Goal: Task Accomplishment & Management: Use online tool/utility

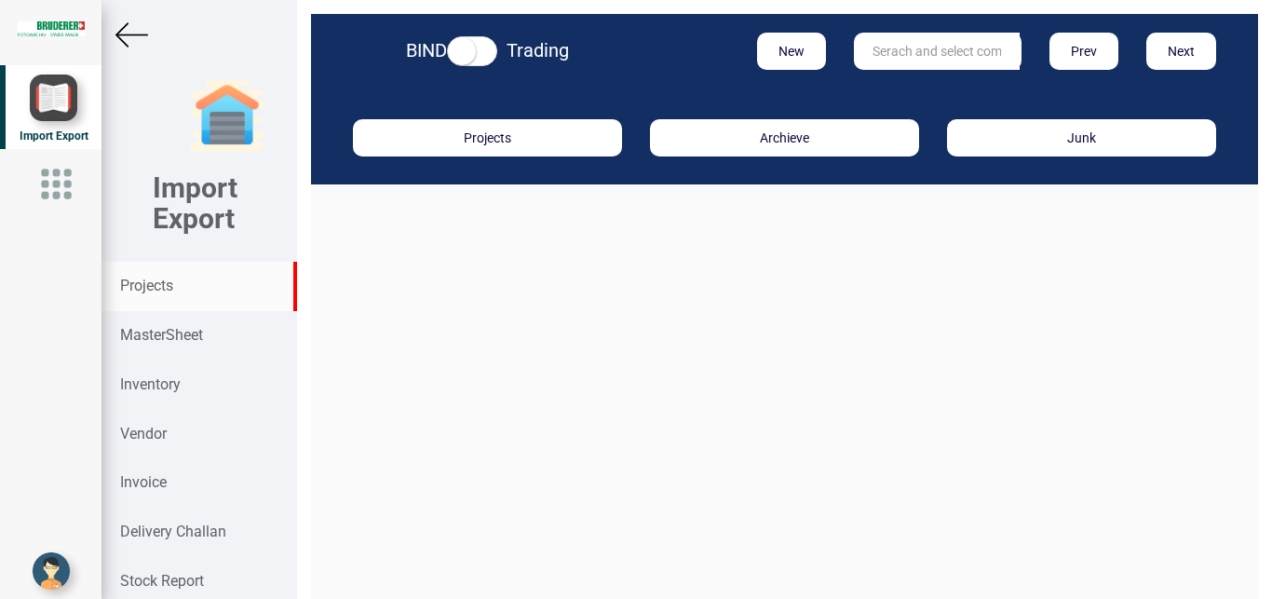
click at [147, 286] on strong "Projects" at bounding box center [146, 286] width 53 height 18
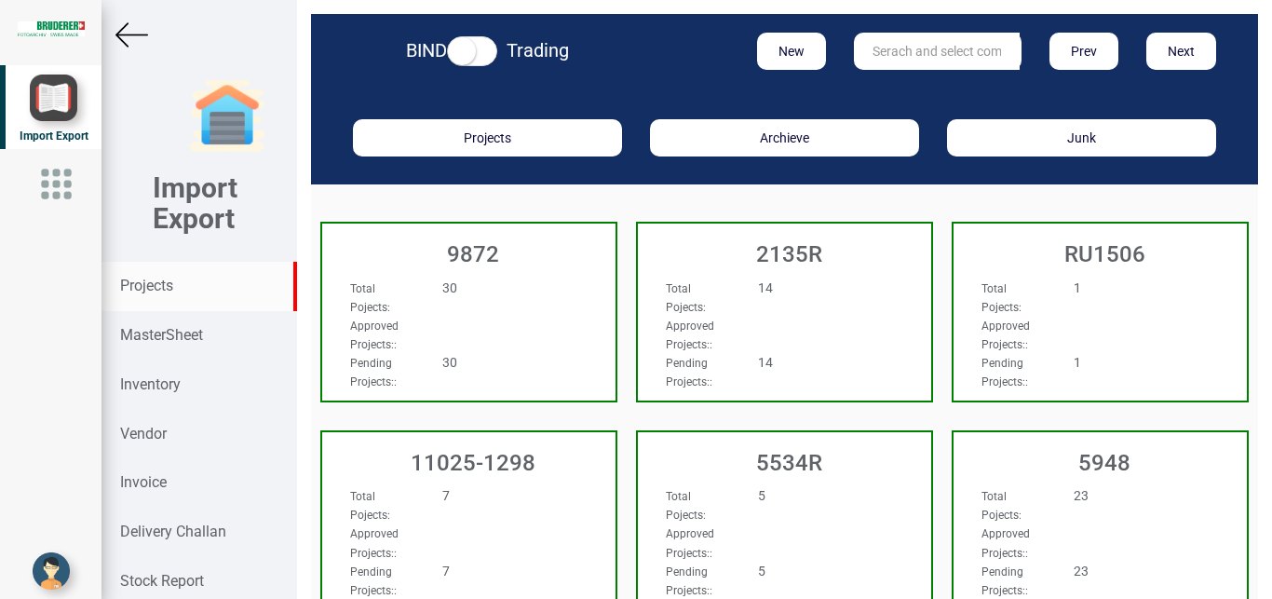
click at [889, 49] on input "text" at bounding box center [937, 51] width 166 height 37
type input "5965"
click at [887, 86] on strong "5965" at bounding box center [888, 89] width 30 height 15
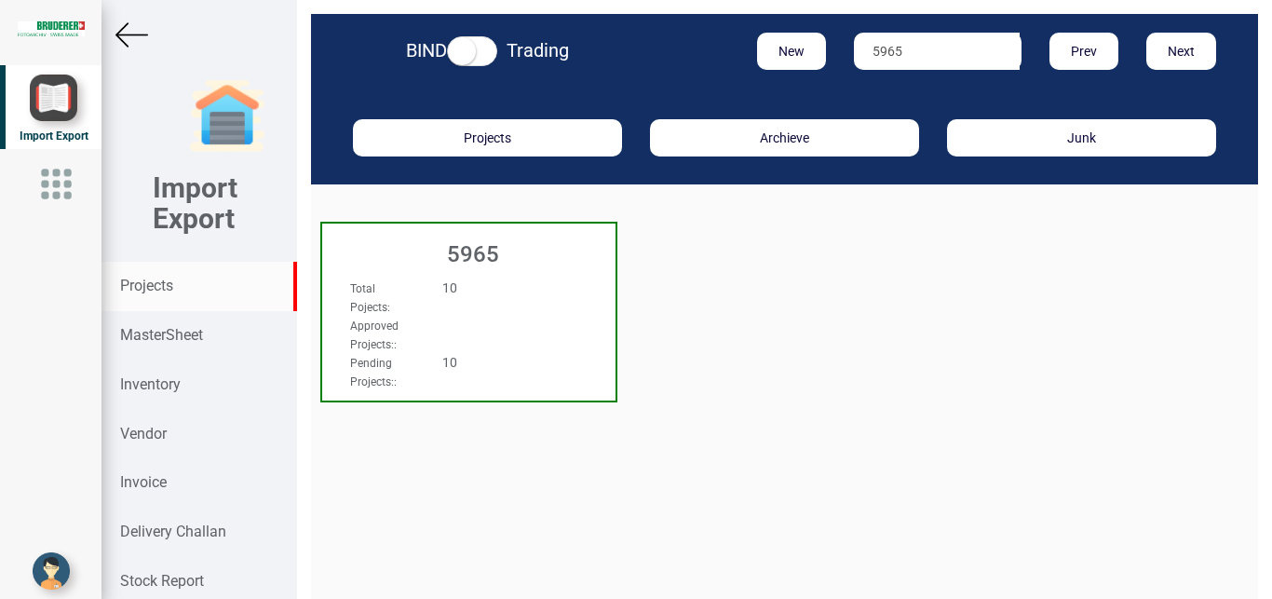
click at [505, 340] on div "Approved Projects: :" at bounding box center [447, 334] width 222 height 37
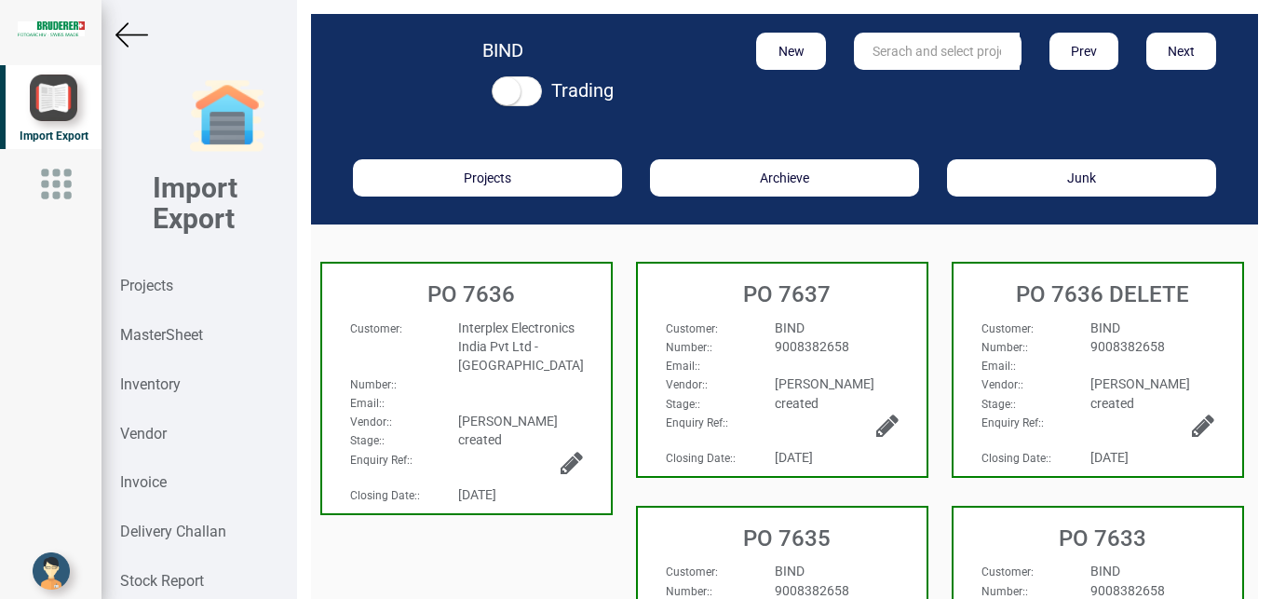
click at [571, 360] on div "Interplex Electronics India Pvt Ltd - [GEOGRAPHIC_DATA]" at bounding box center [520, 346] width 152 height 56
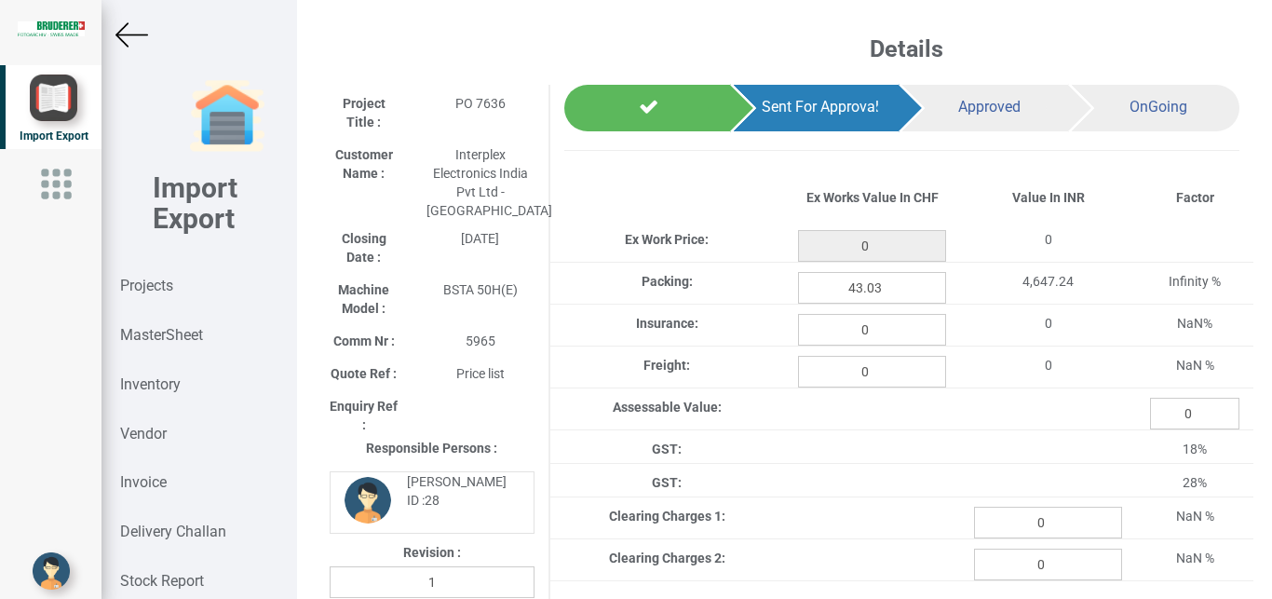
type input "4919.199999999995"
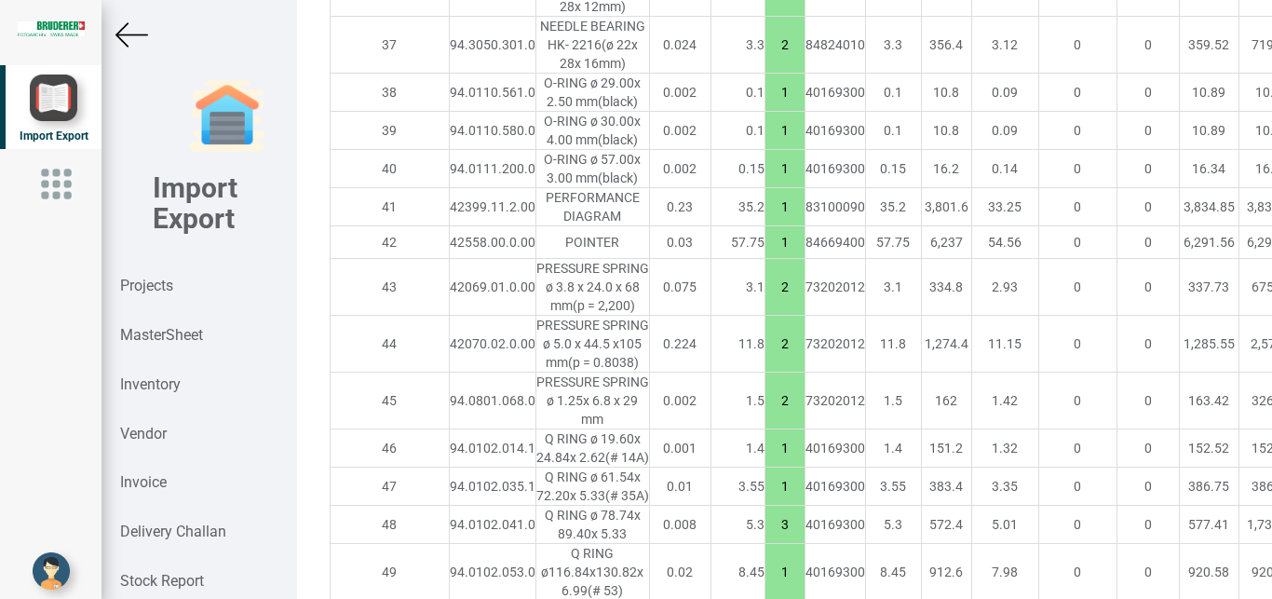
scroll to position [3467, 0]
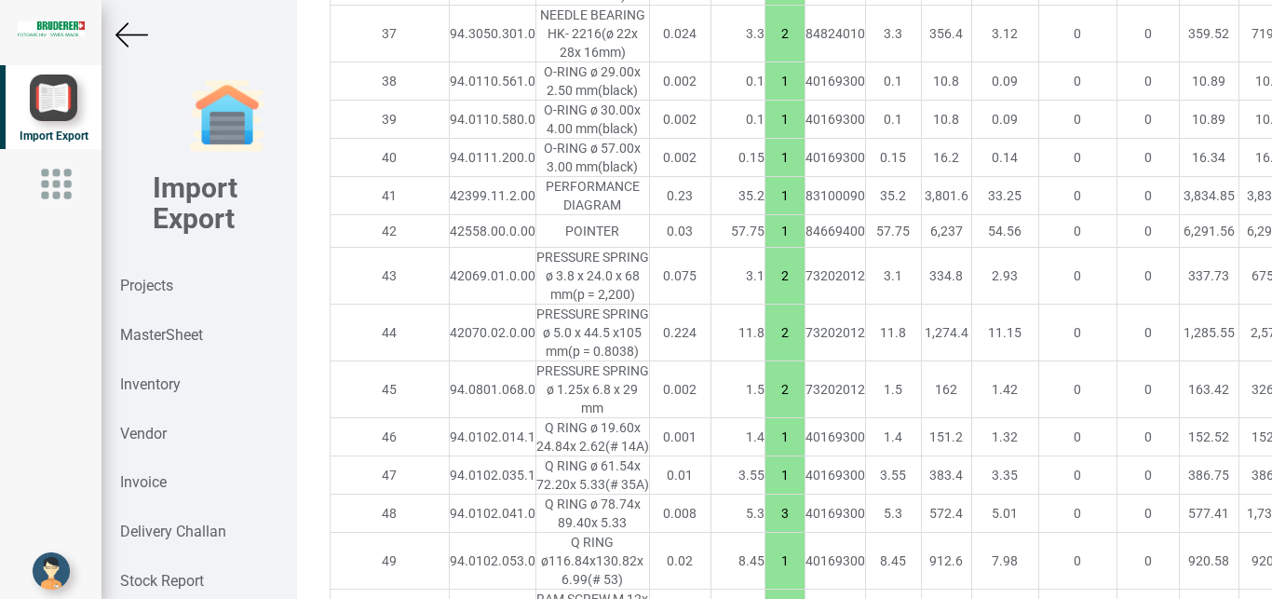
drag, startPoint x: 1252, startPoint y: 315, endPoint x: 1251, endPoint y: 325, distance: 10.3
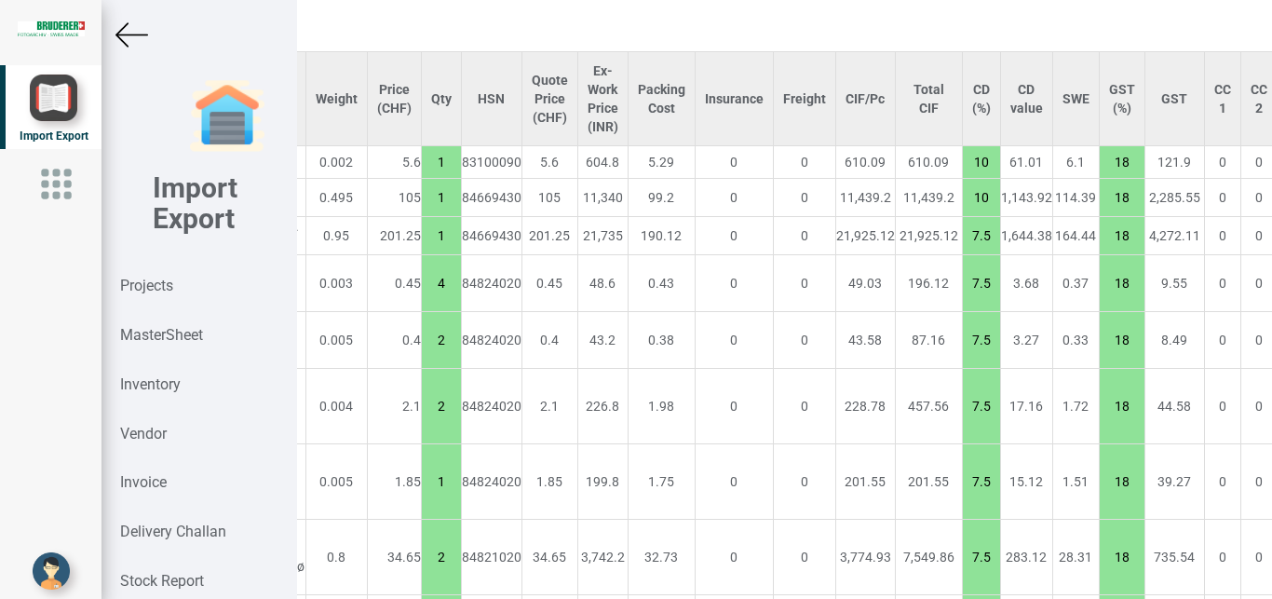
scroll to position [1545, 362]
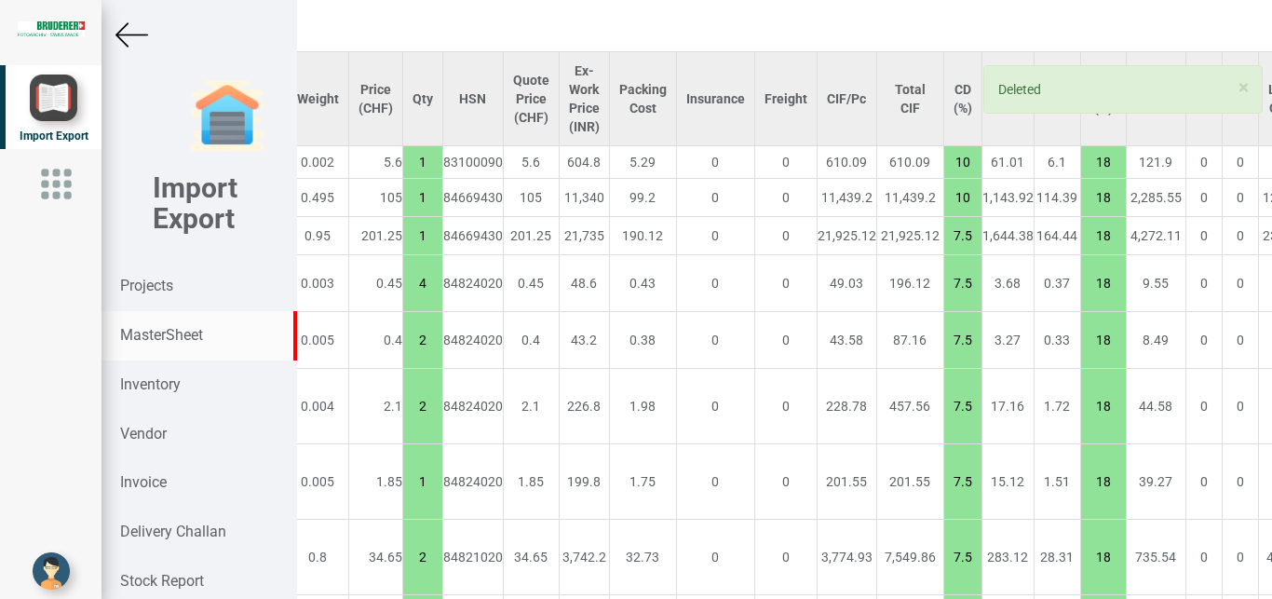
click at [133, 342] on strong "MasterSheet" at bounding box center [161, 335] width 83 height 18
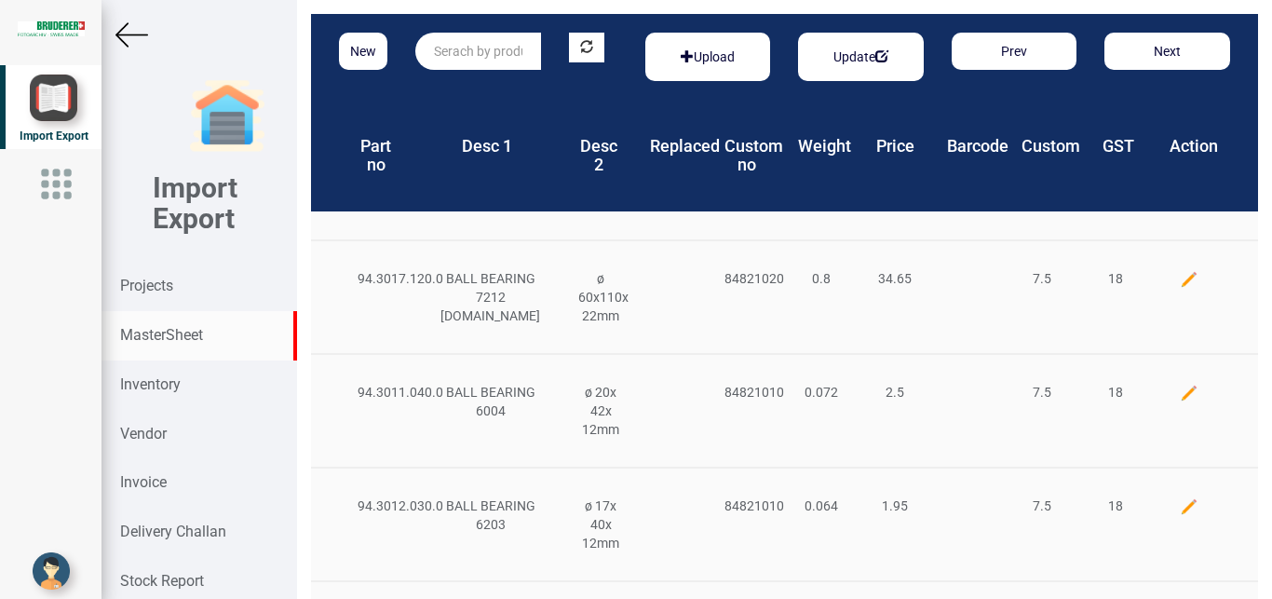
click at [454, 60] on input "text" at bounding box center [478, 51] width 126 height 37
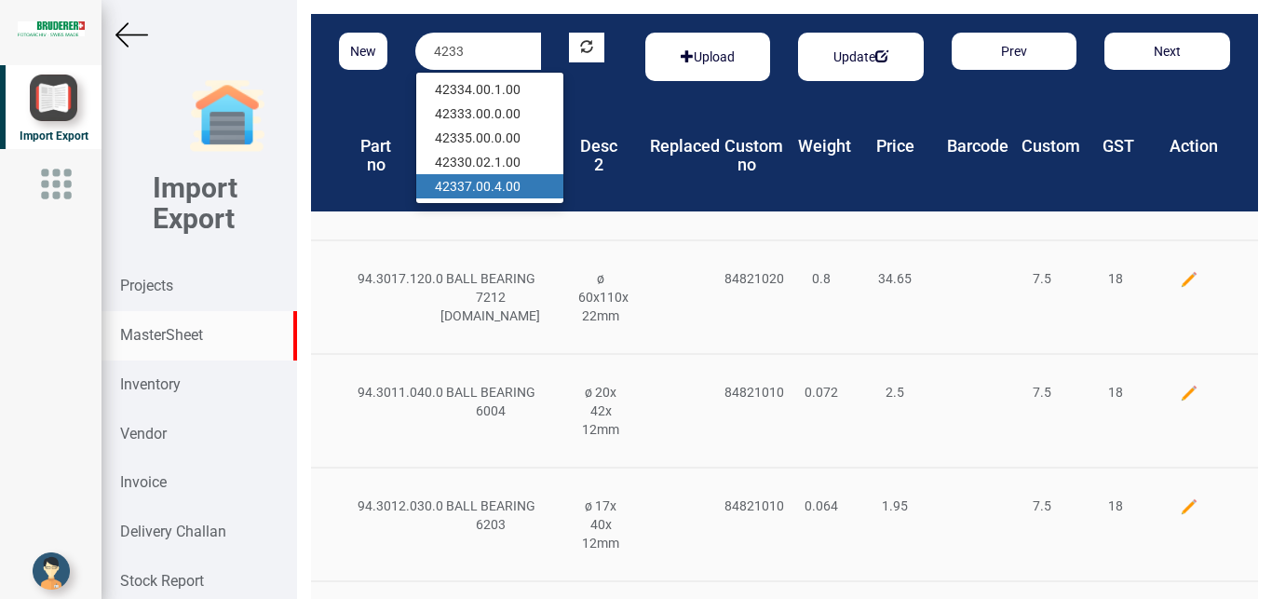
click at [502, 189] on link "4233 7.00.4.00" at bounding box center [489, 186] width 147 height 24
type input "42337.00.4.00"
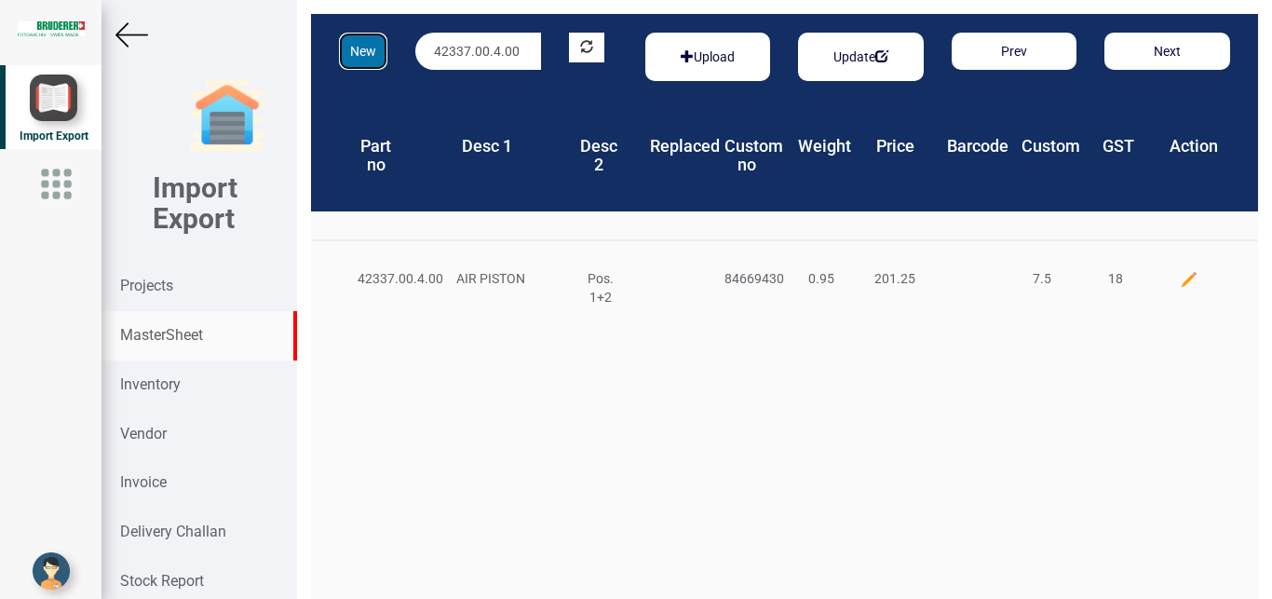
click at [361, 52] on button "New" at bounding box center [363, 51] width 48 height 37
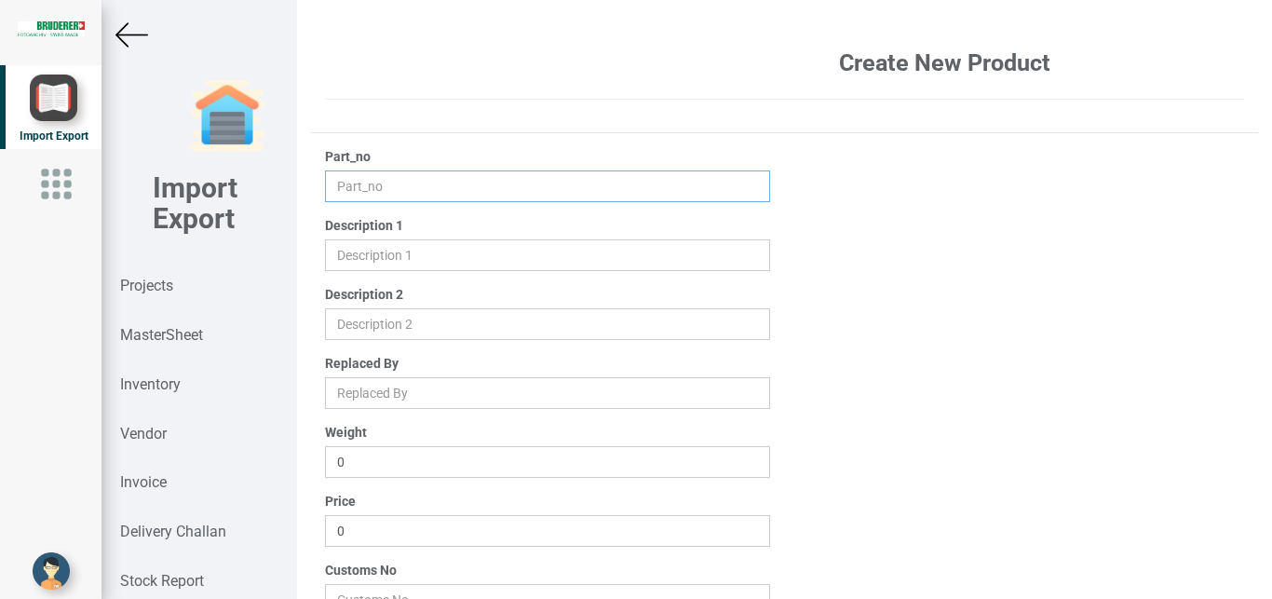
click at [358, 187] on input "text" at bounding box center [548, 186] width 446 height 32
type input "42337.00.5.00"
click at [349, 267] on input "text" at bounding box center [548, 255] width 446 height 32
type input "a"
type input "AIR PISTON"
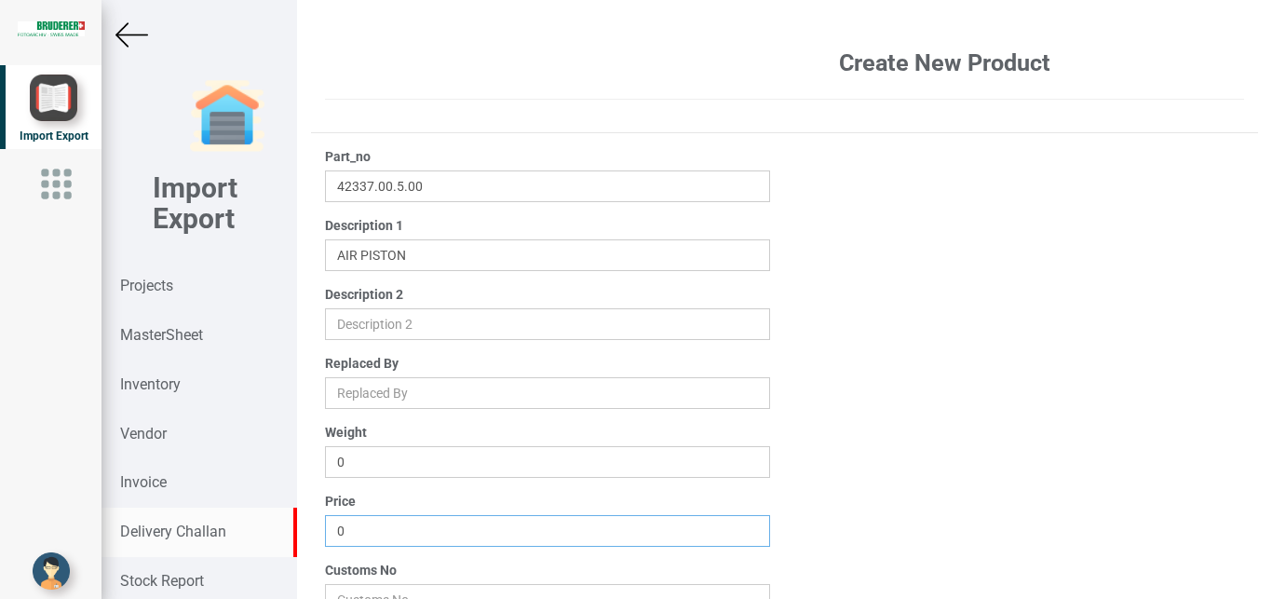
drag, startPoint x: 366, startPoint y: 534, endPoint x: 202, endPoint y: 527, distance: 164.0
click at [325, 527] on input "0" at bounding box center [548, 531] width 446 height 32
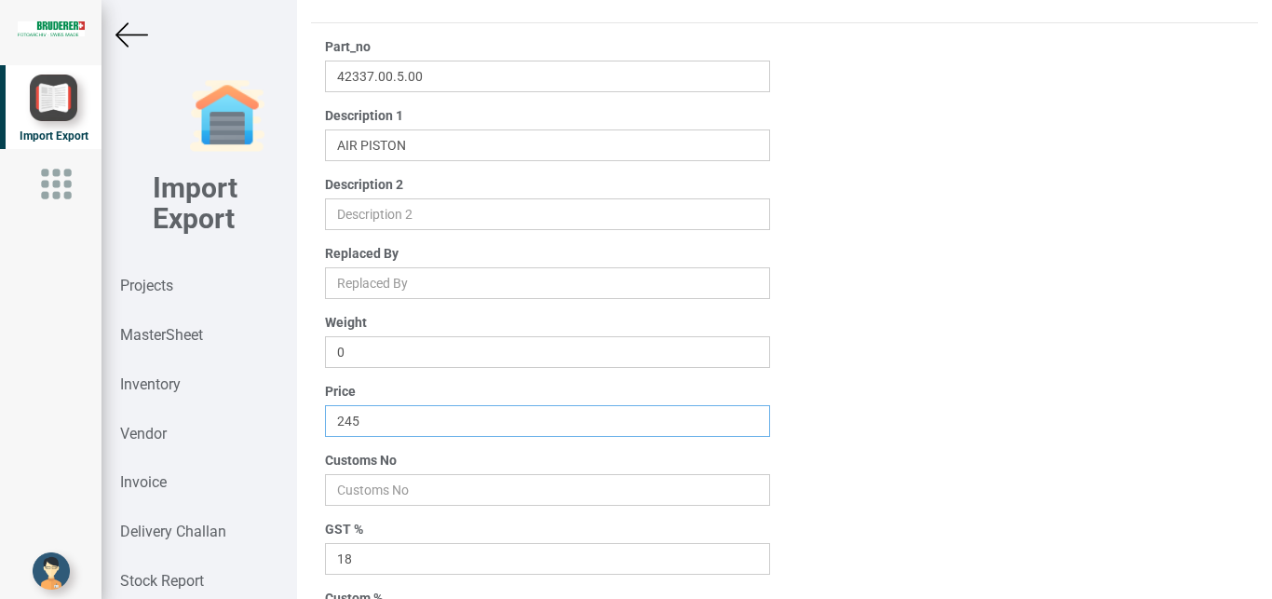
scroll to position [113, 0]
type input "245"
click at [360, 485] on input "number" at bounding box center [548, 487] width 446 height 32
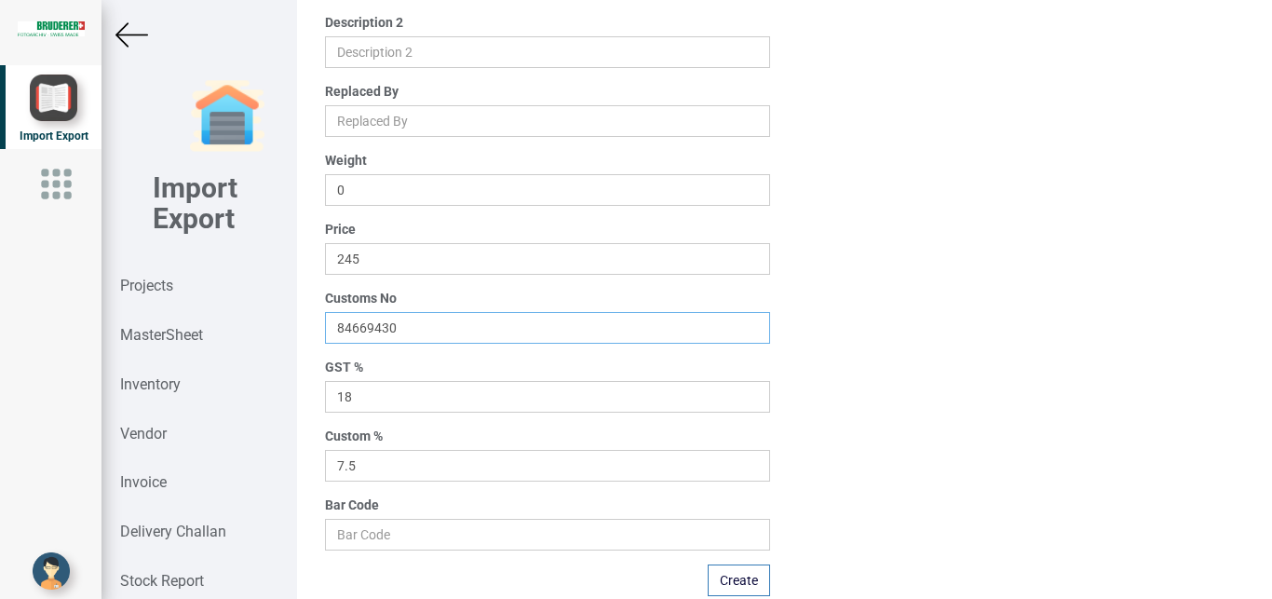
scroll to position [282, 0]
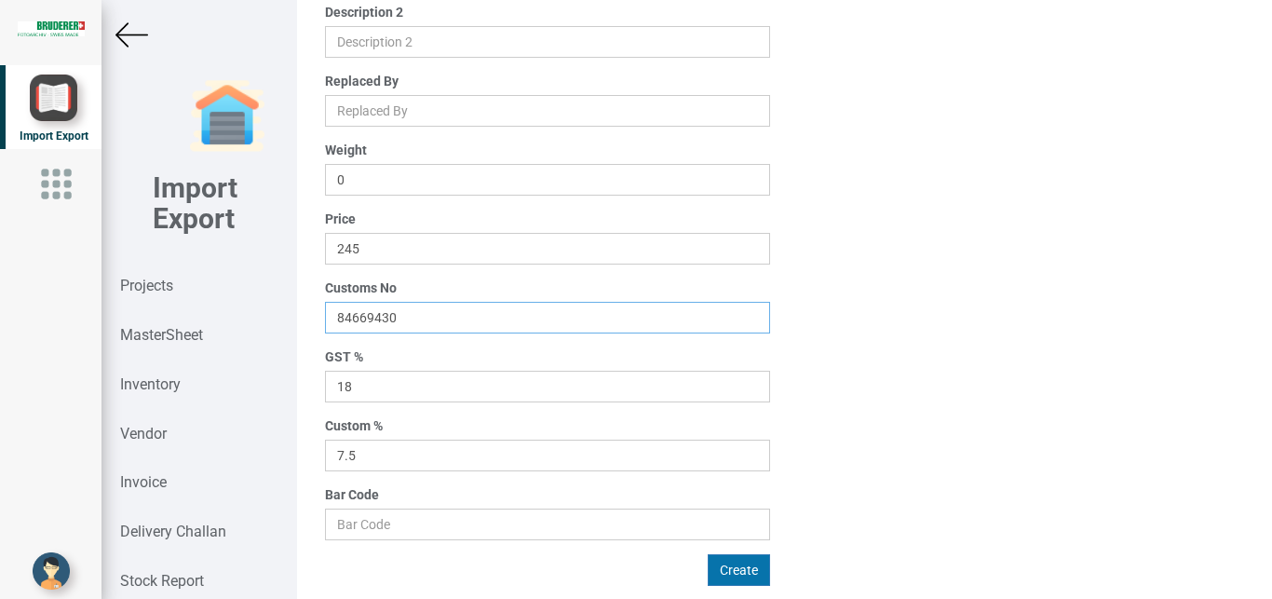
type input "84669430"
click at [732, 568] on button "Create" at bounding box center [739, 570] width 62 height 32
type input "0"
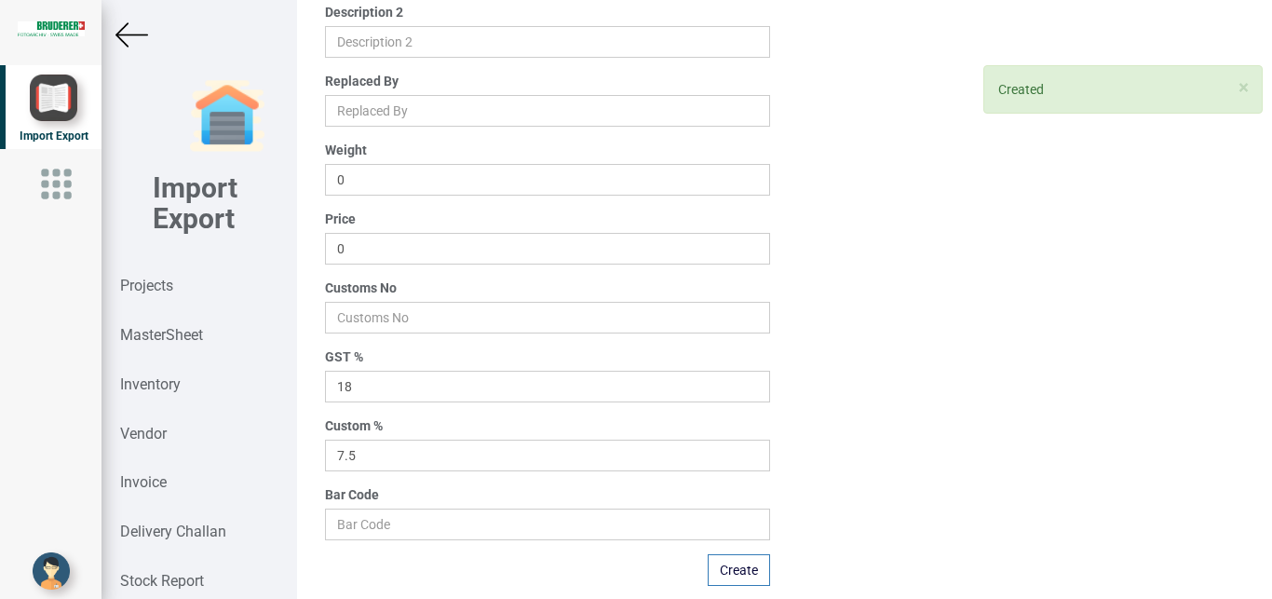
click at [129, 34] on img at bounding box center [131, 35] width 33 height 33
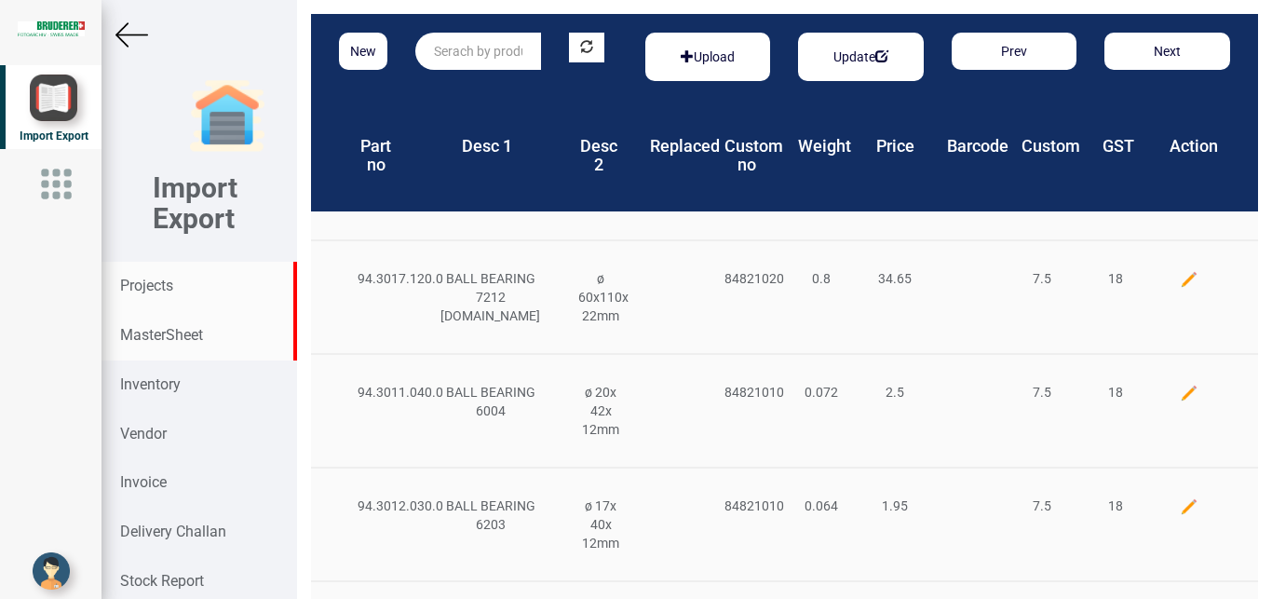
click at [155, 278] on strong "Projects" at bounding box center [146, 286] width 53 height 18
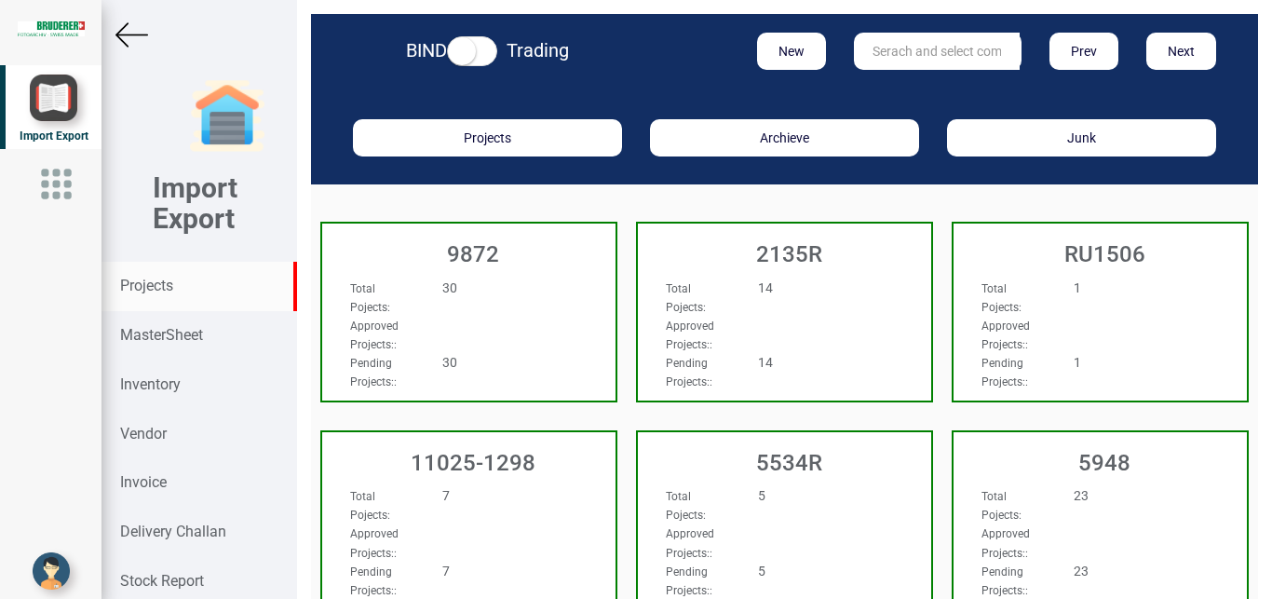
click at [921, 53] on input "text" at bounding box center [937, 51] width 166 height 37
type input "5965"
click at [909, 92] on link "5965" at bounding box center [928, 89] width 147 height 24
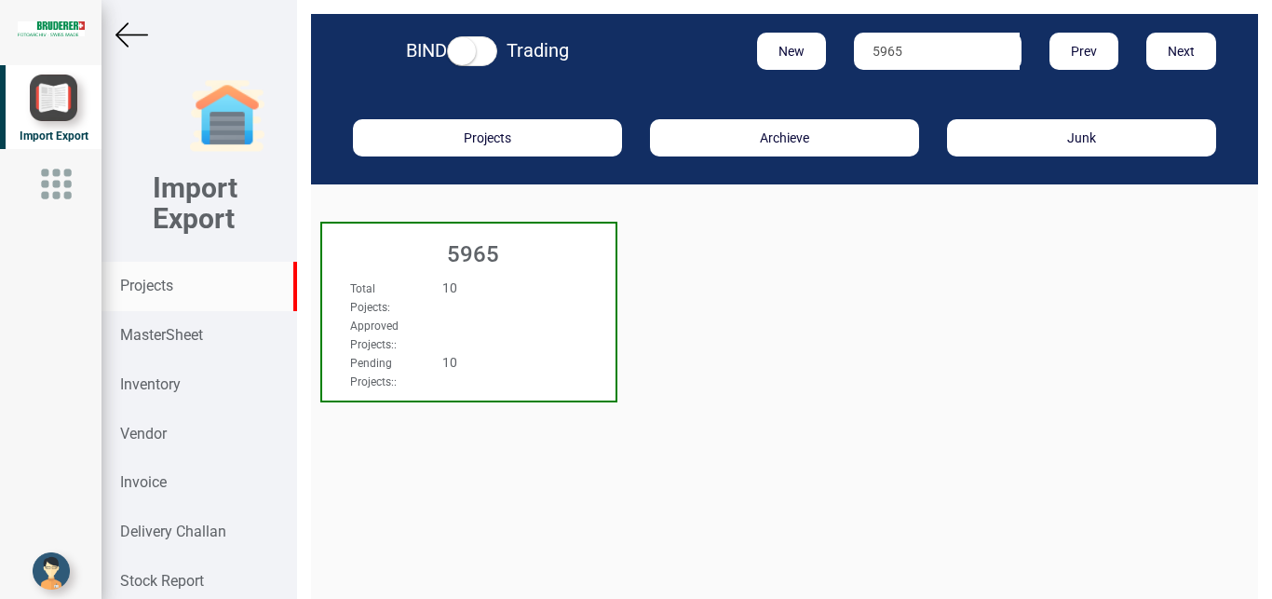
click at [486, 305] on div "Total Pojects : 10" at bounding box center [447, 296] width 222 height 37
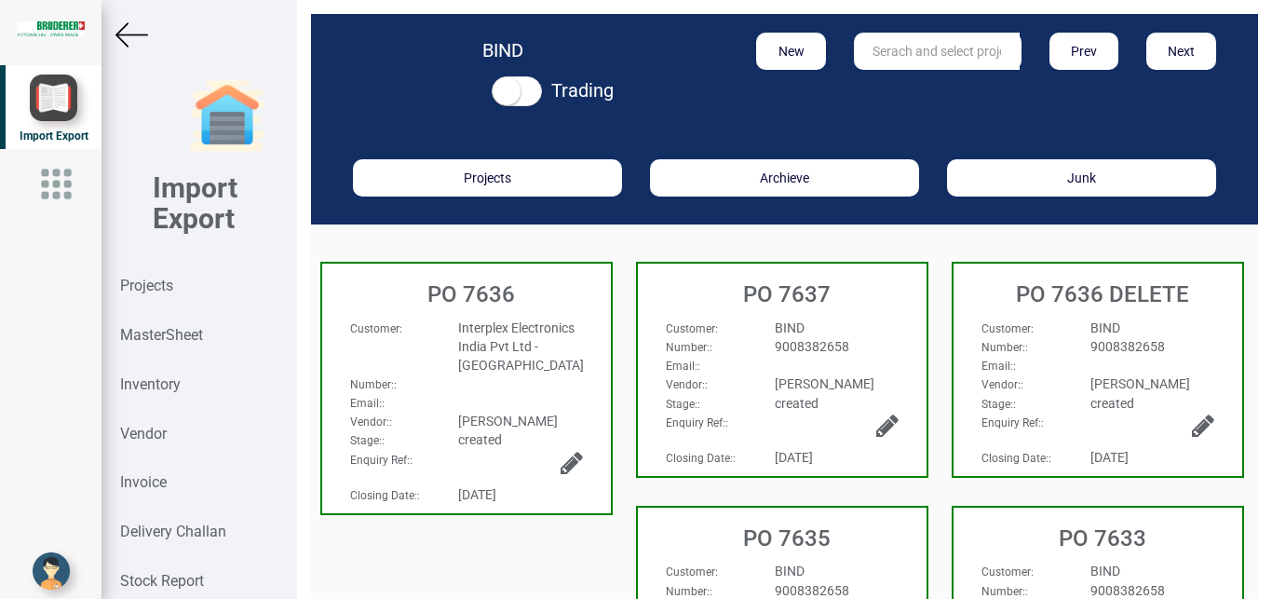
click at [463, 306] on h3 "PO 7636" at bounding box center [470, 294] width 279 height 24
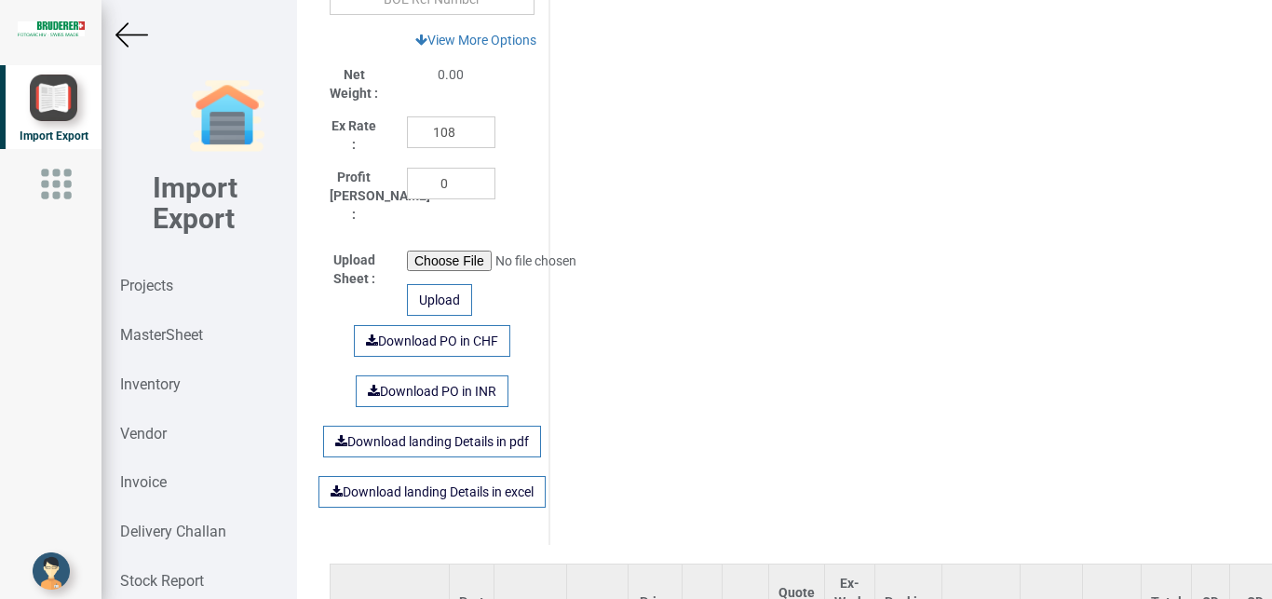
scroll to position [1187, 0]
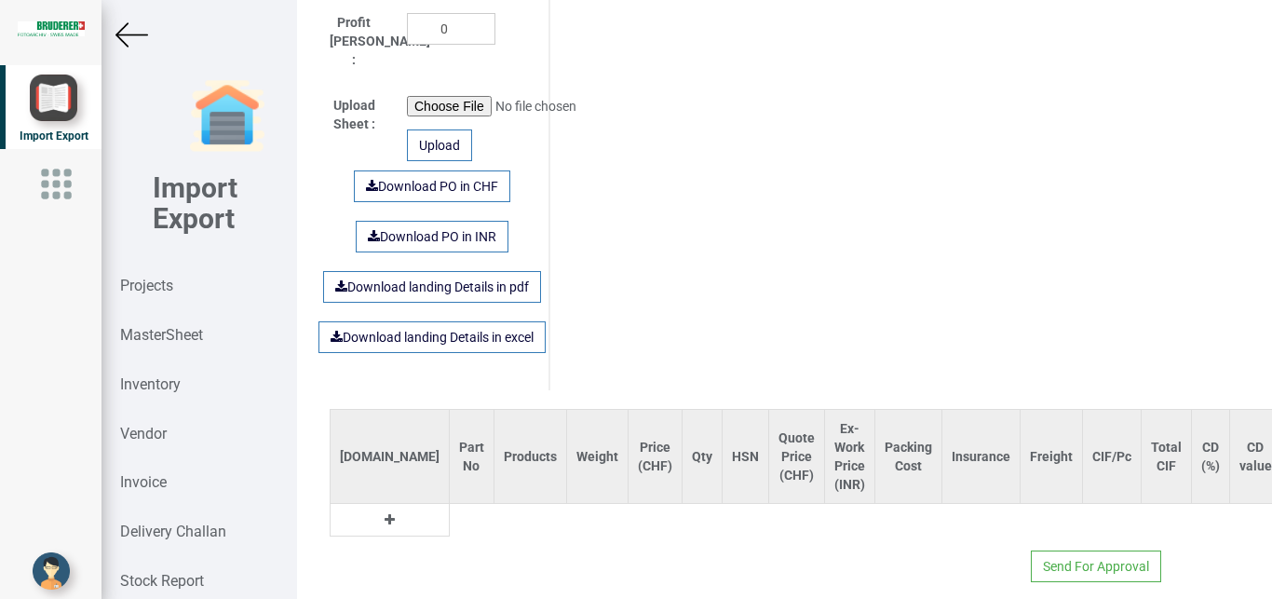
type input "4717.949999999995"
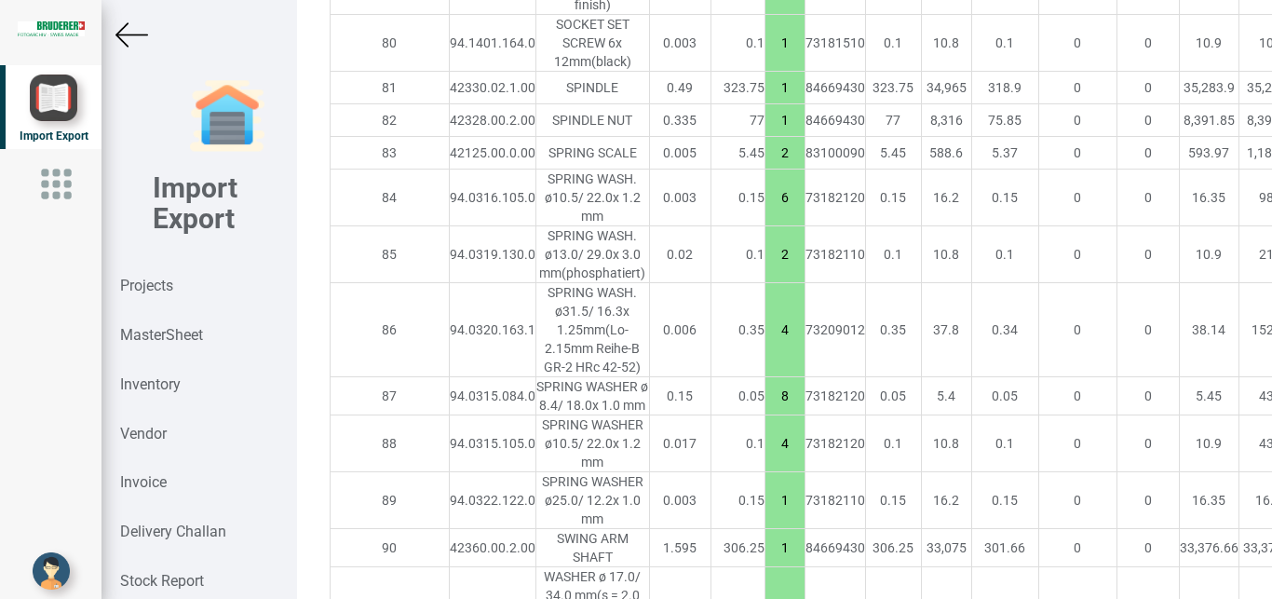
scroll to position [6413, 0]
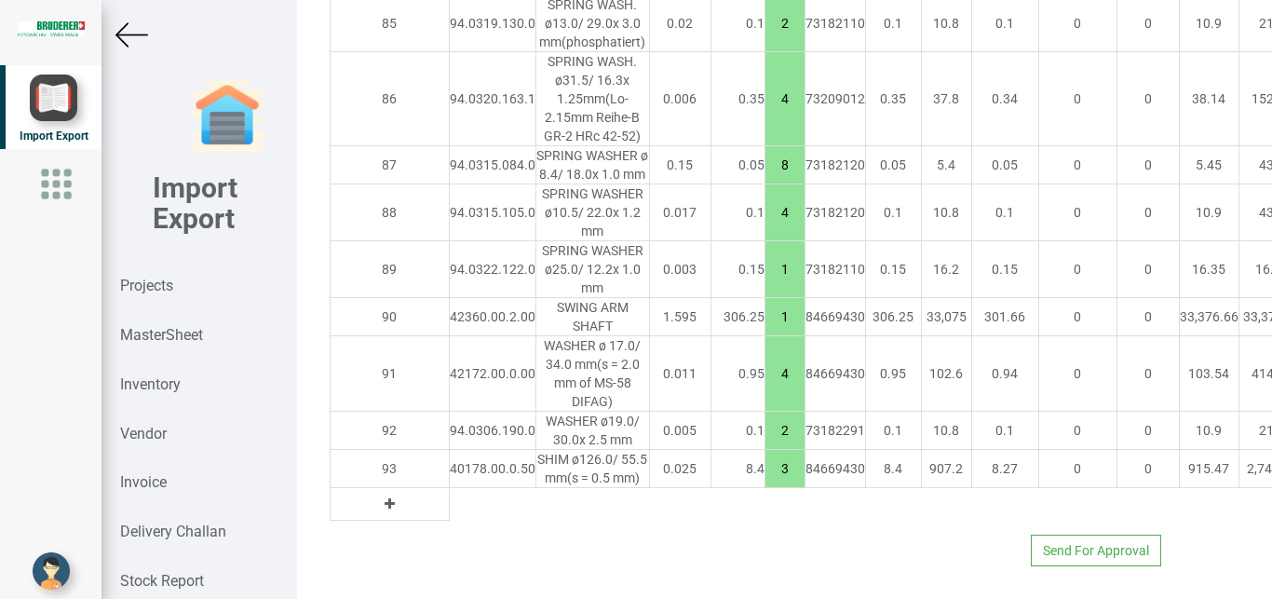
click at [379, 493] on button at bounding box center [389, 503] width 21 height 20
drag, startPoint x: 347, startPoint y: 490, endPoint x: 385, endPoint y: 485, distance: 37.5
click at [450, 488] on input "text" at bounding box center [493, 504] width 86 height 32
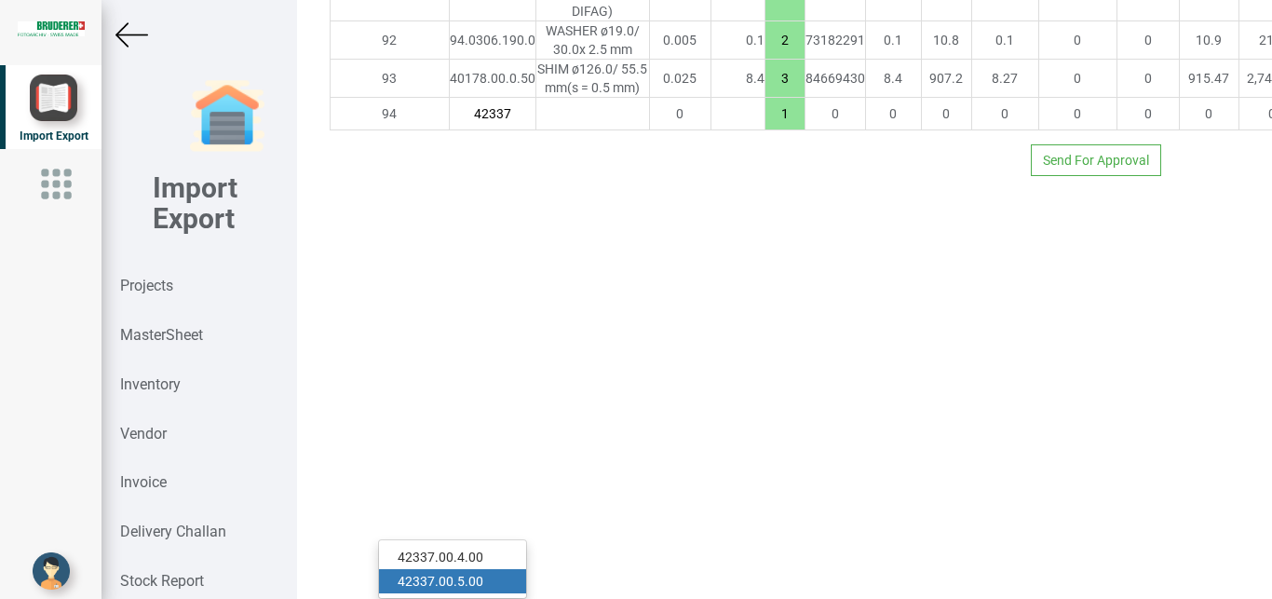
type input "42337"
click at [449, 569] on link "42337 .00.5.00" at bounding box center [452, 581] width 147 height 24
type input "4962.949999999995"
type input "42337.00.5.00"
type input "7.5"
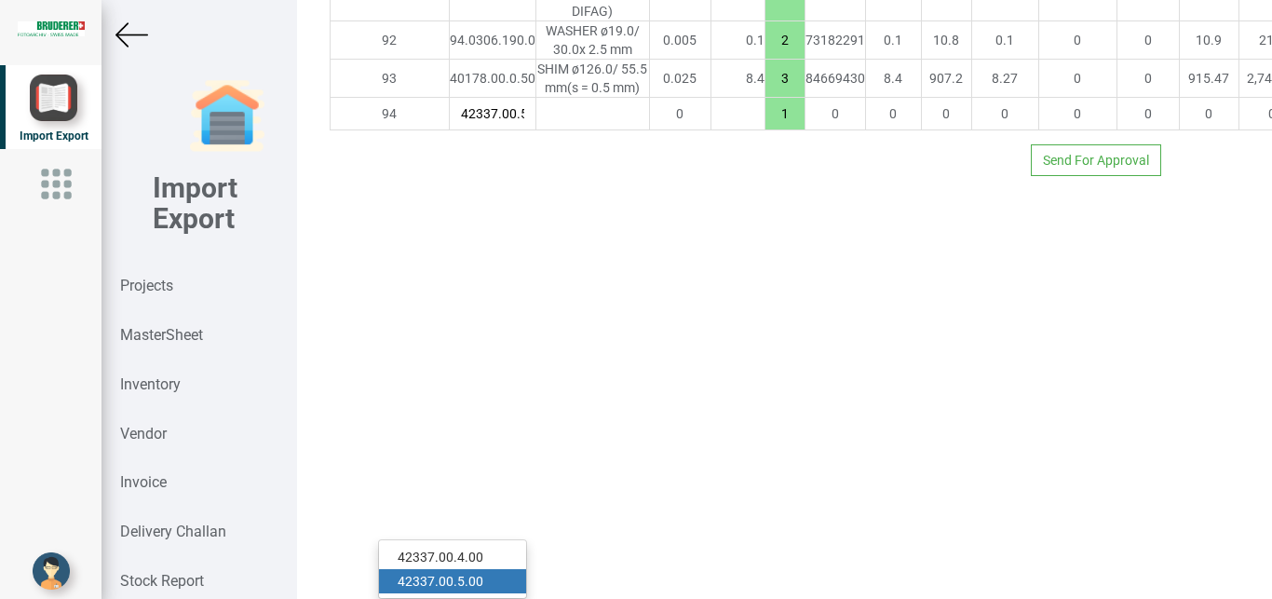
type input "18"
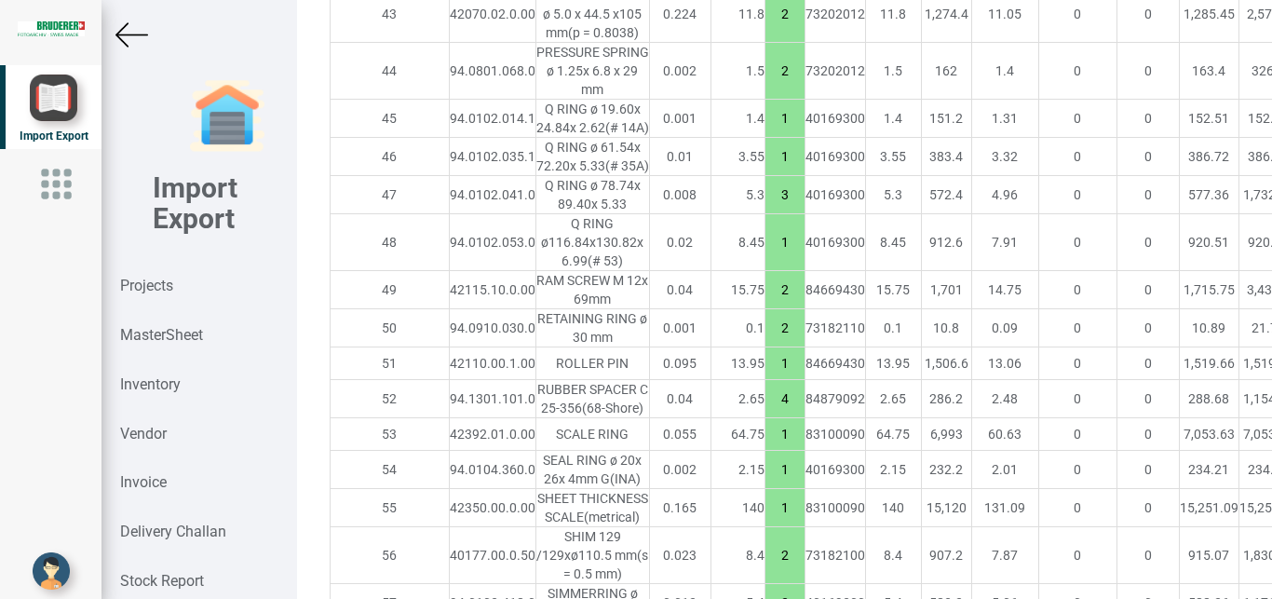
scroll to position [0, 0]
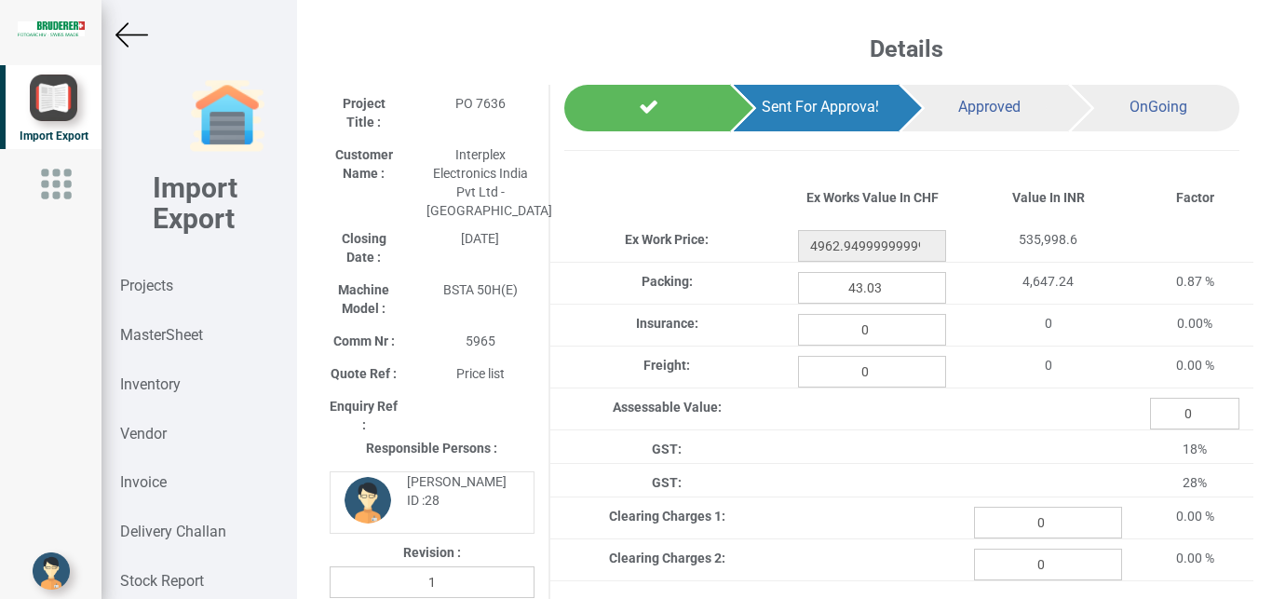
click at [129, 27] on img at bounding box center [131, 35] width 33 height 33
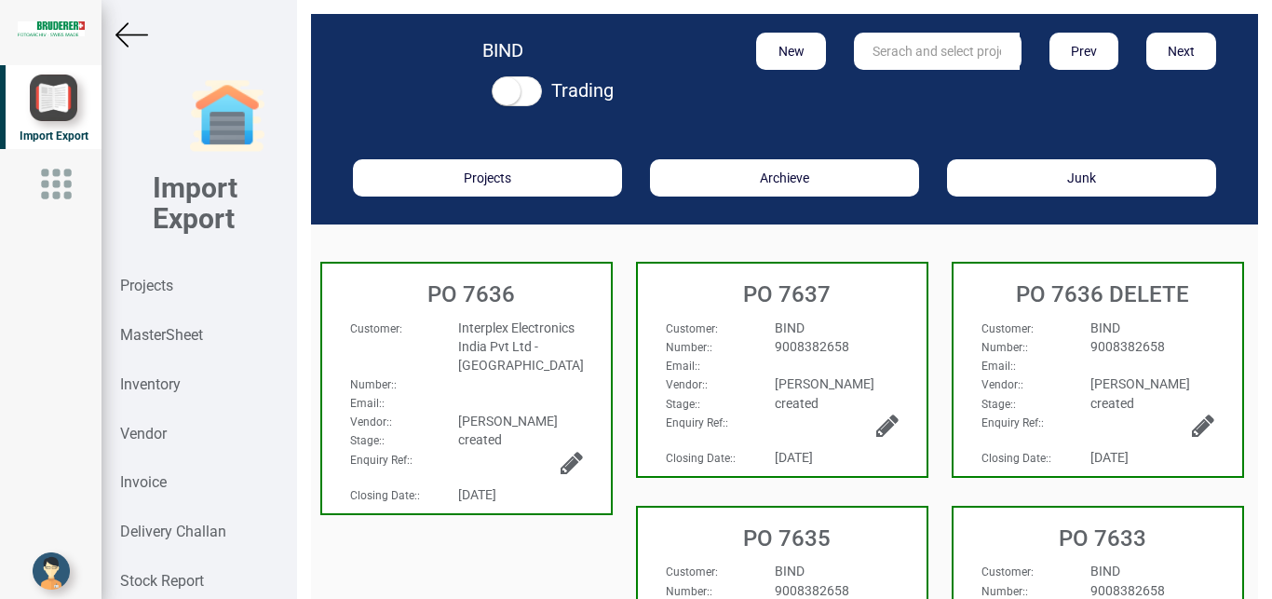
click at [145, 27] on img at bounding box center [131, 35] width 33 height 33
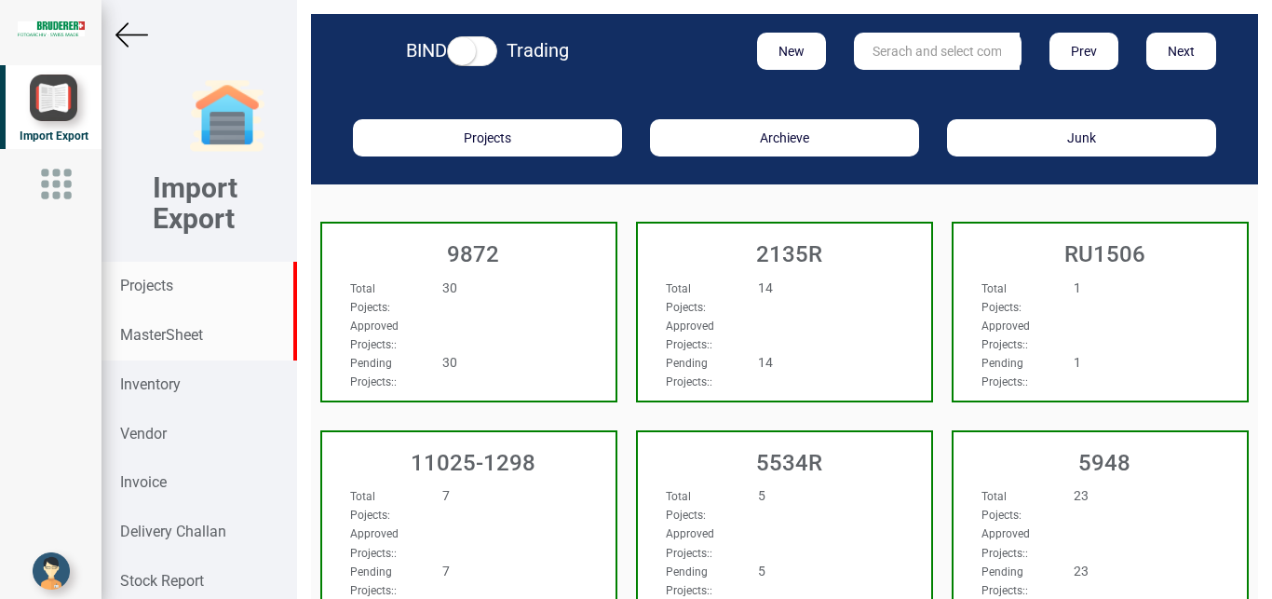
click at [144, 331] on strong "MasterSheet" at bounding box center [161, 335] width 83 height 18
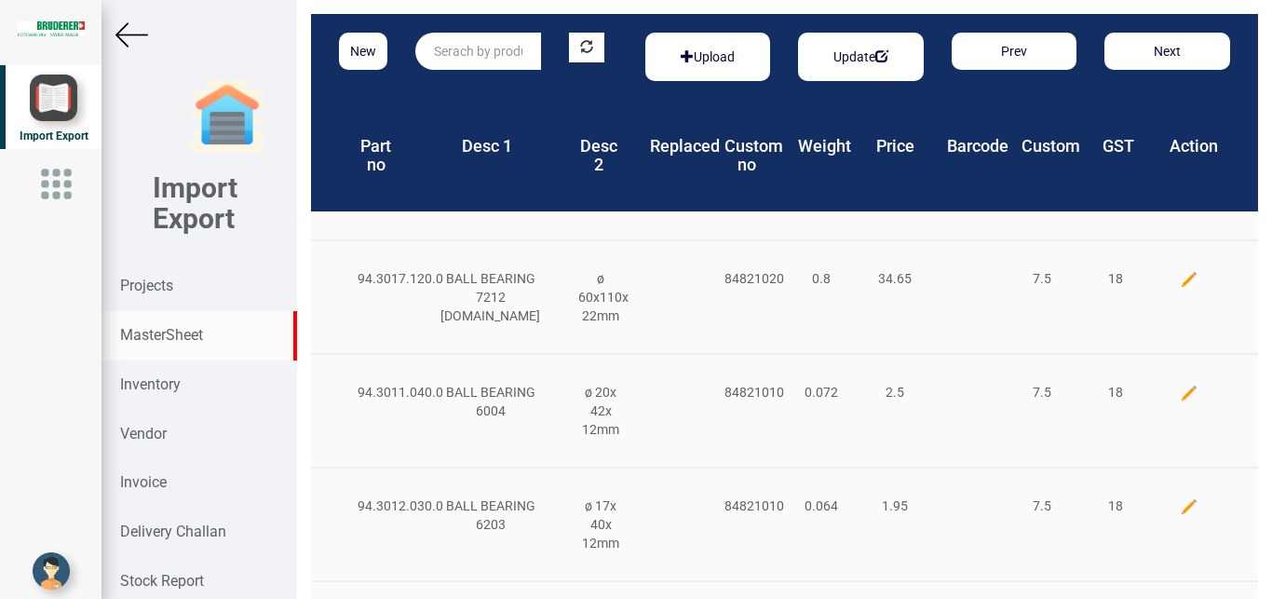
click at [469, 51] on input "text" at bounding box center [478, 51] width 126 height 37
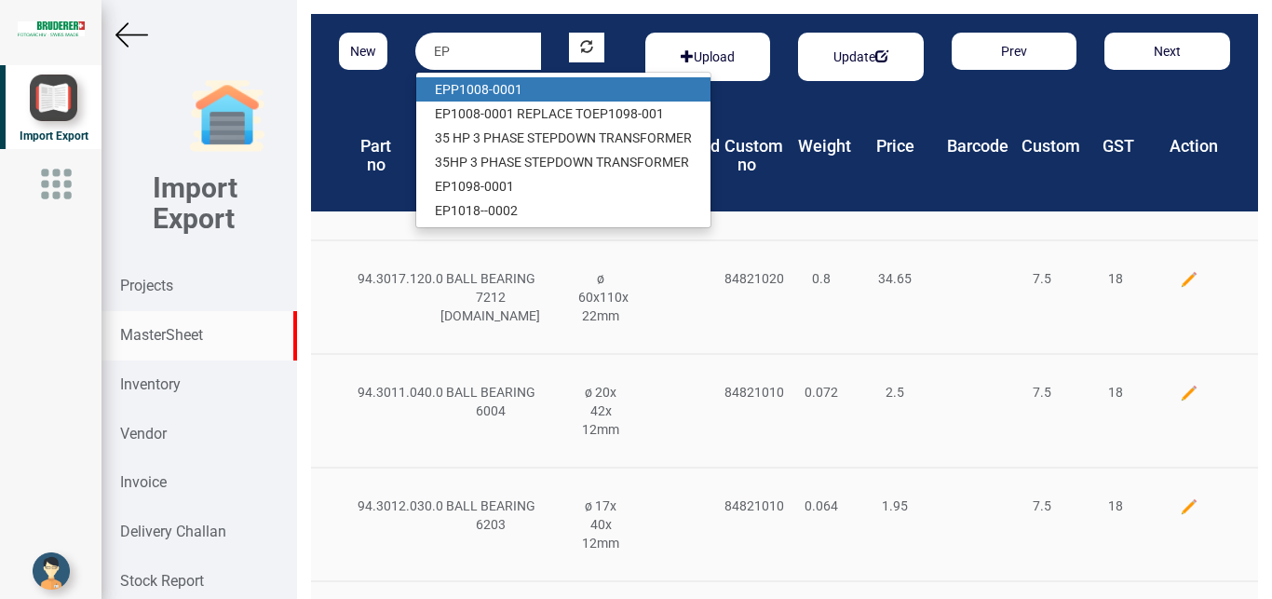
click at [488, 85] on link "EP P1008-0001" at bounding box center [563, 89] width 294 height 24
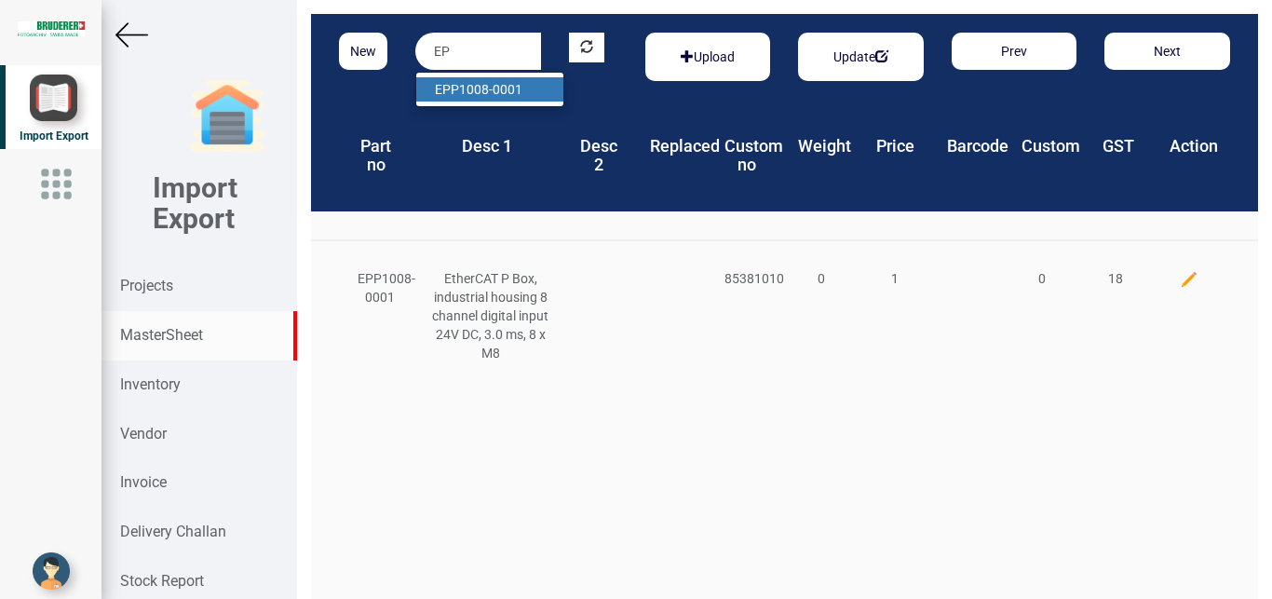
type input "E"
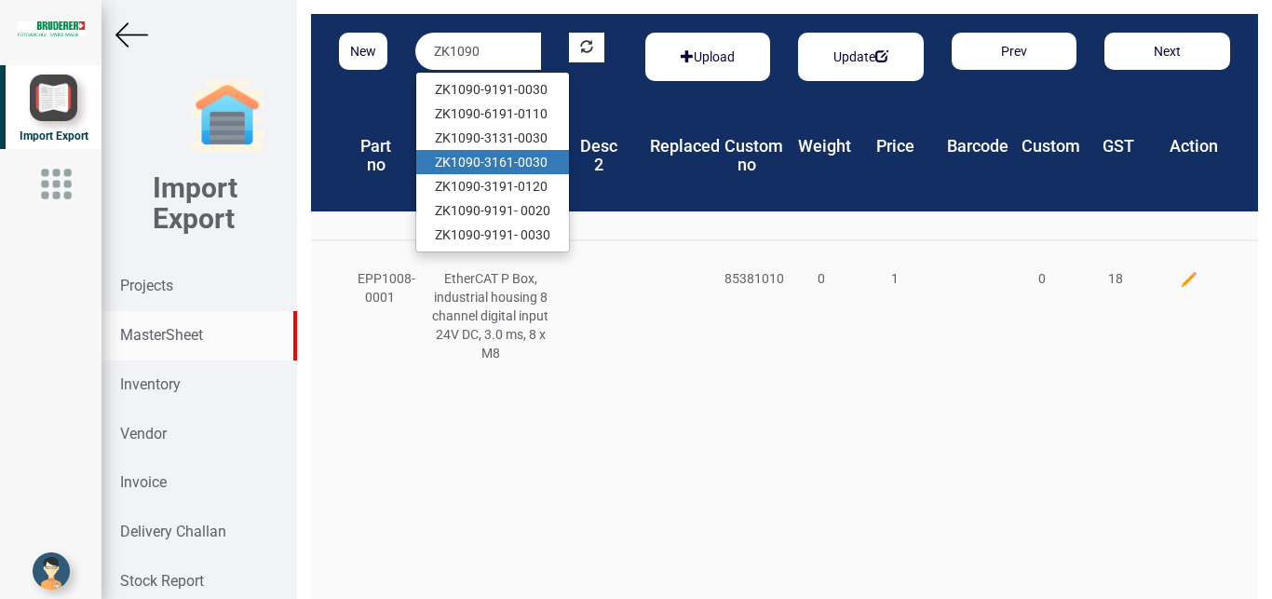
click at [535, 160] on link "ZK1090 -3161-0030" at bounding box center [492, 162] width 153 height 24
type input "ZK1090-3161-0030"
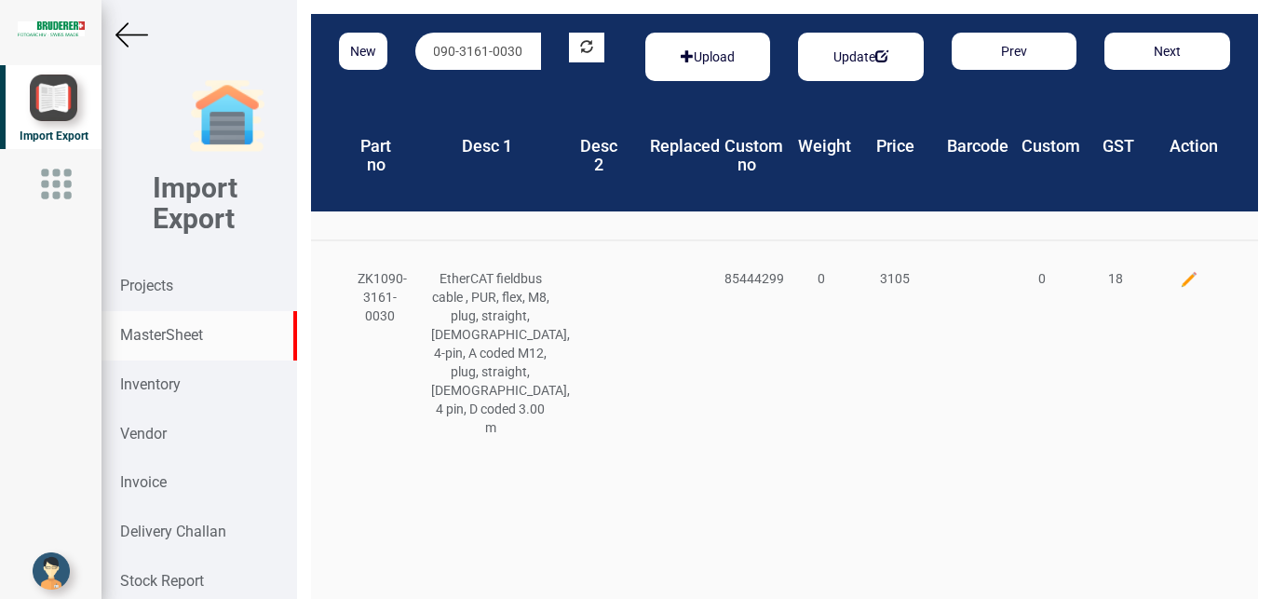
click at [143, 40] on img at bounding box center [131, 35] width 33 height 33
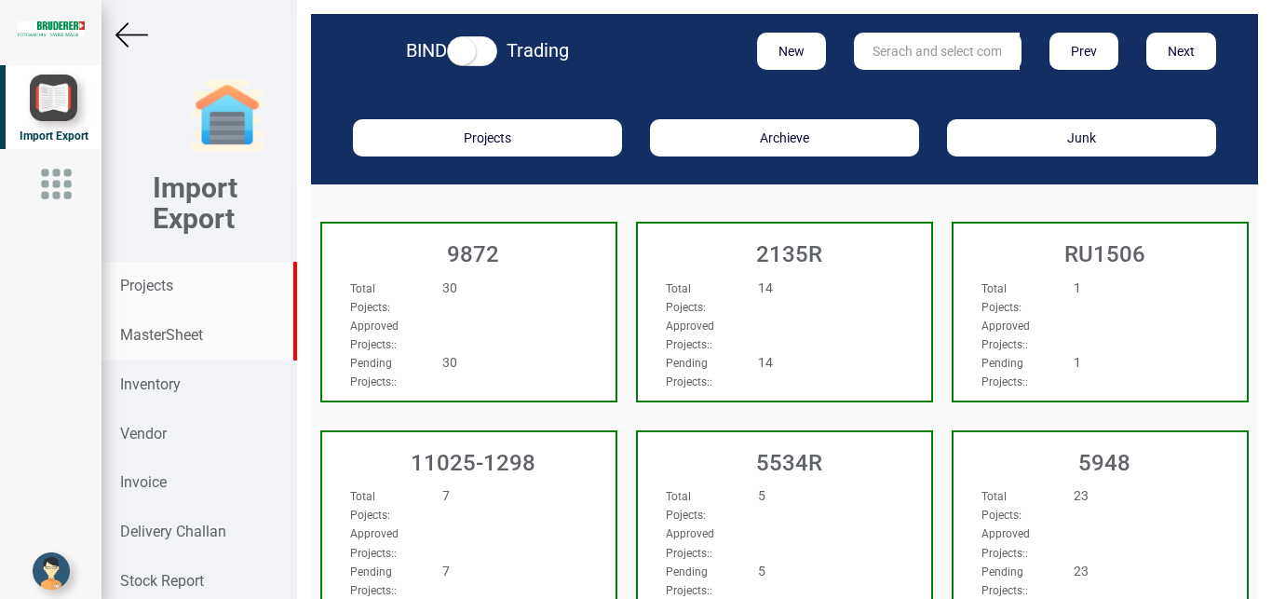
click at [181, 335] on strong "MasterSheet" at bounding box center [161, 335] width 83 height 18
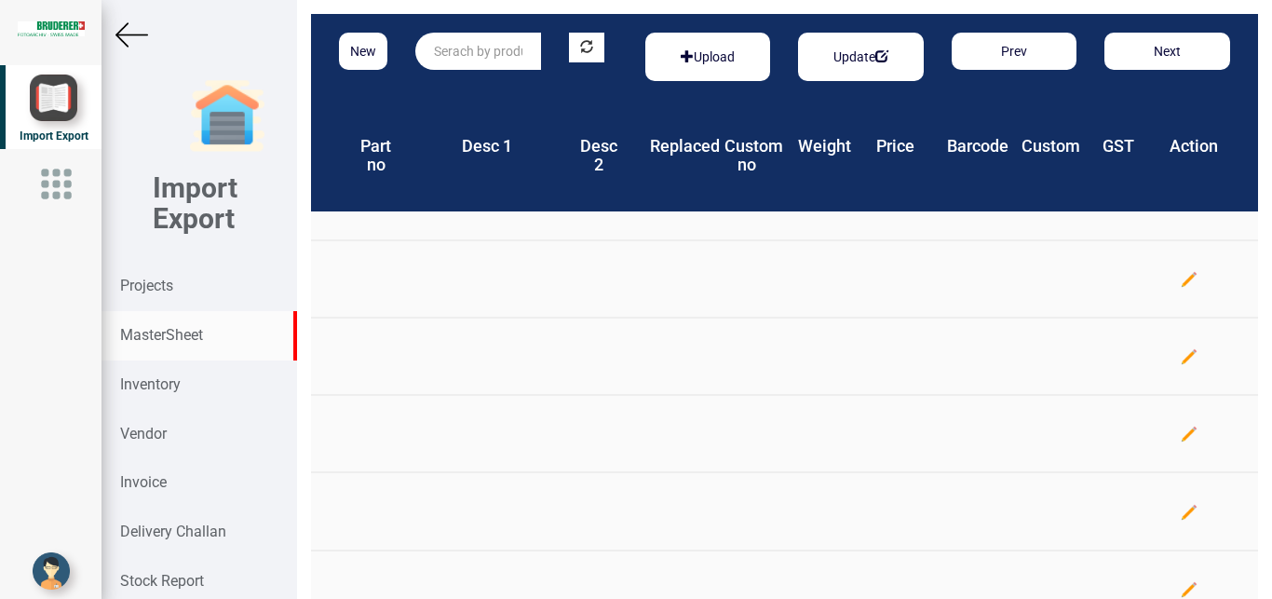
click at [491, 59] on input "text" at bounding box center [478, 51] width 126 height 37
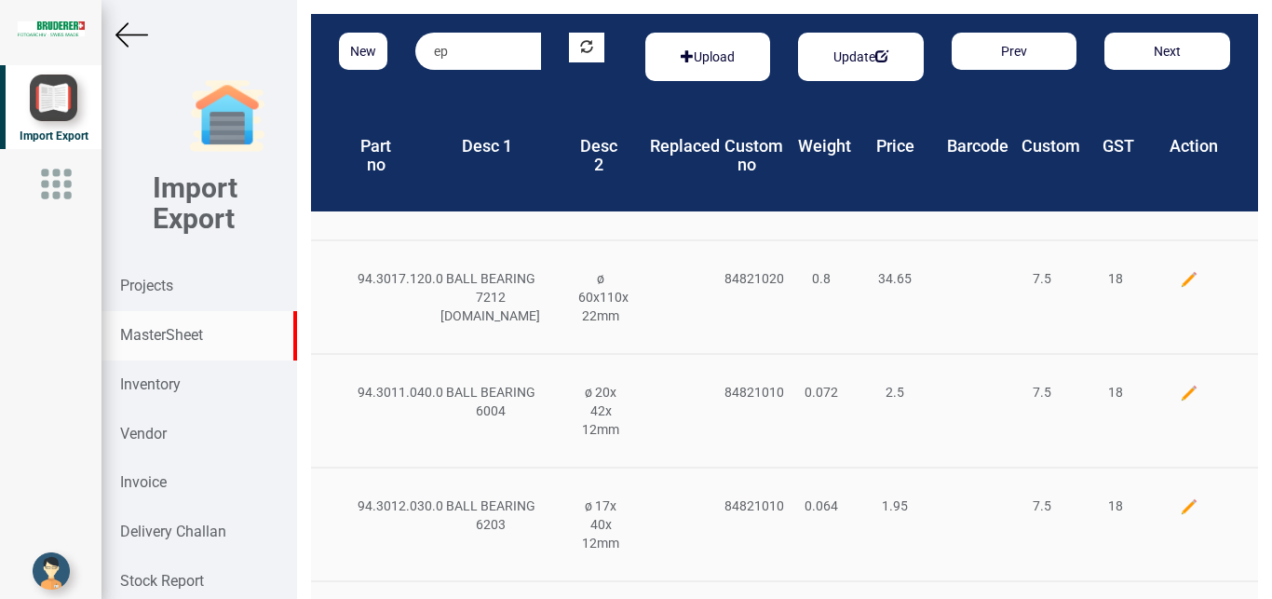
type input "e"
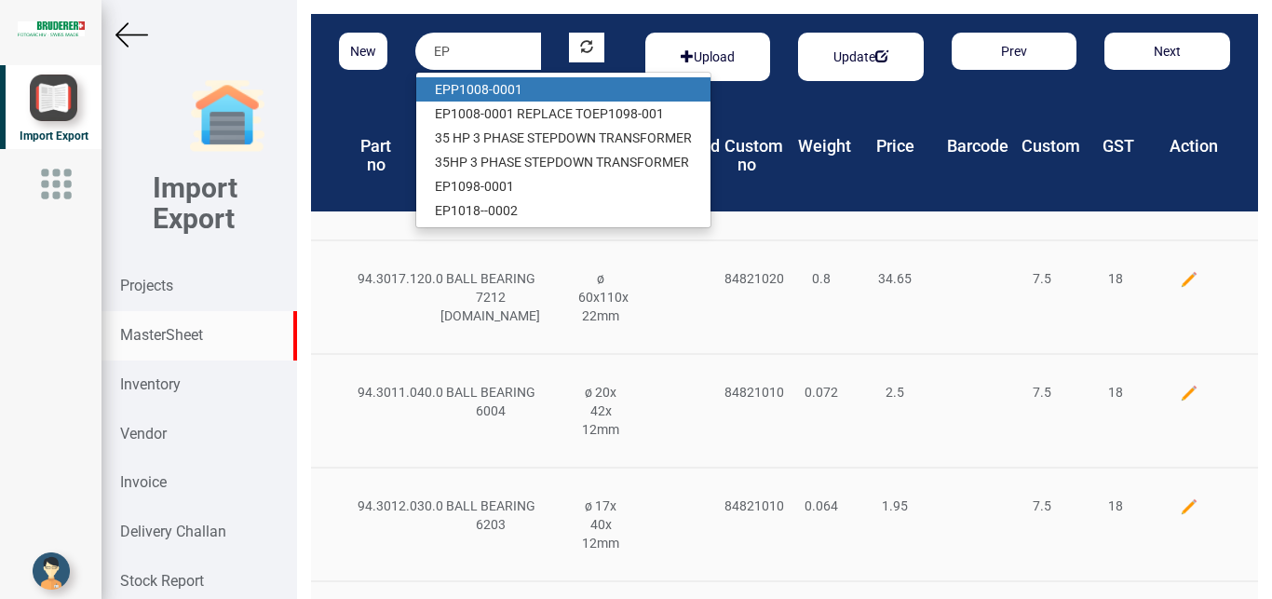
click at [499, 87] on link "EP P1008-0001" at bounding box center [563, 89] width 294 height 24
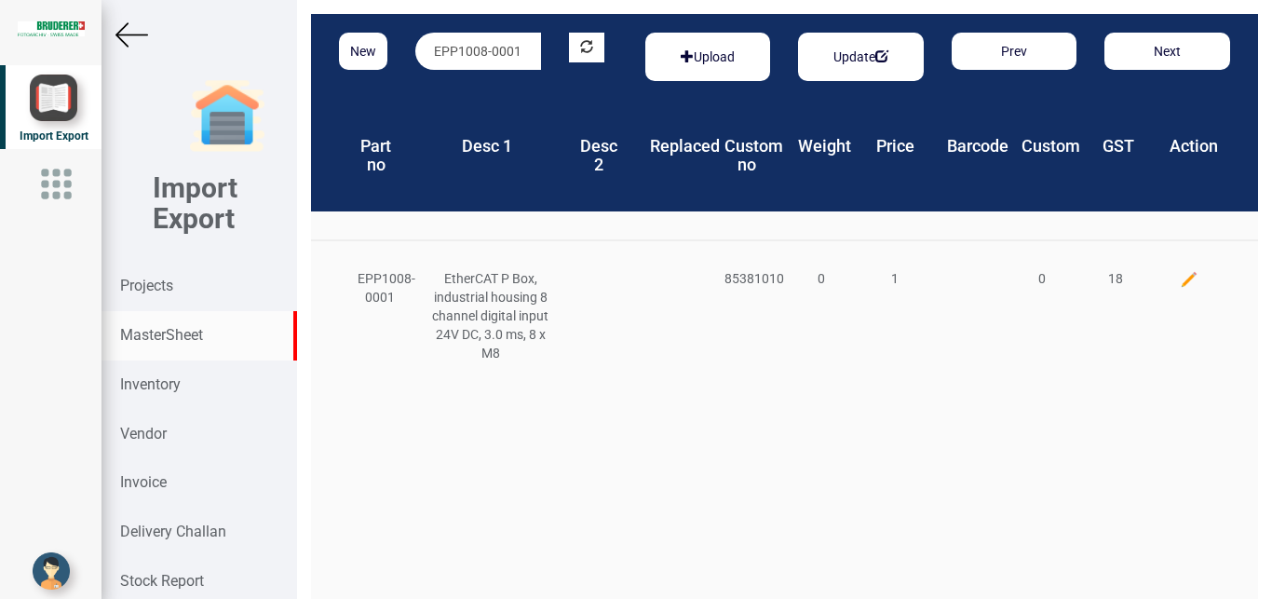
drag, startPoint x: 523, startPoint y: 53, endPoint x: 399, endPoint y: 52, distance: 123.8
click at [399, 52] on div "New EPP1008-0001 Upload Update Prev Next" at bounding box center [784, 57] width 947 height 86
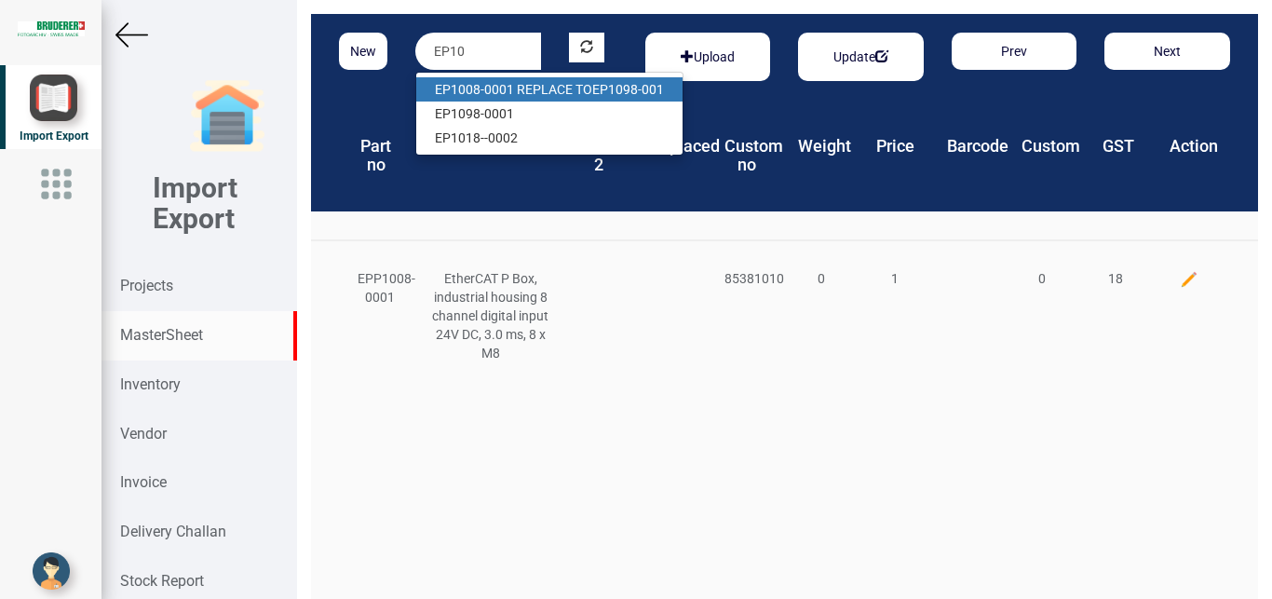
click at [584, 90] on link "EP10 08-0001 REPLACE TO EP10 98-001" at bounding box center [549, 89] width 266 height 24
type input "EP1008-0001 REPLACE TO EP1098-001"
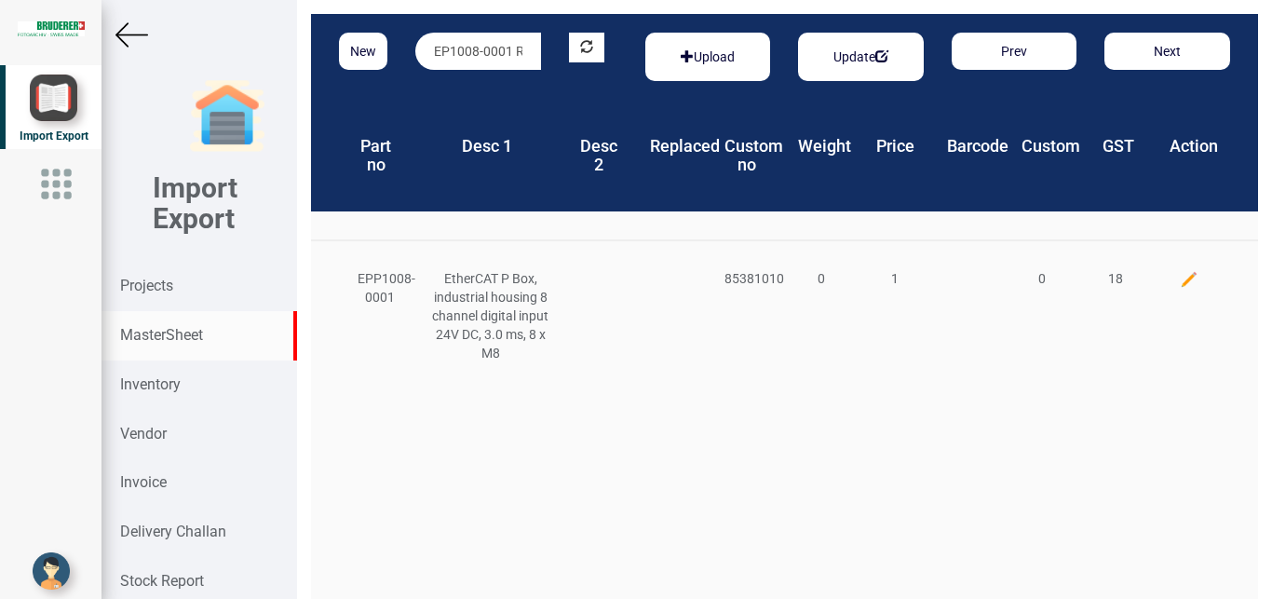
scroll to position [0, 148]
